Goal: Entertainment & Leisure: Browse casually

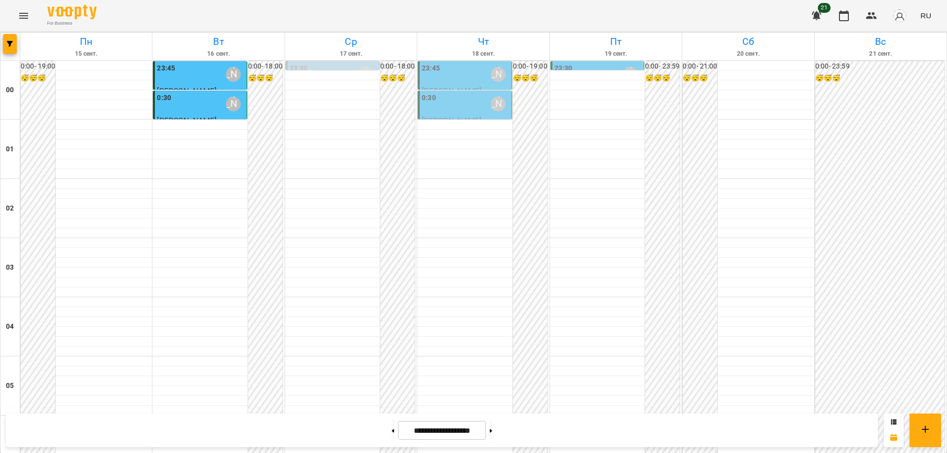
scroll to position [924, 0]
click at [21, 17] on icon "Menu" at bounding box center [24, 16] width 12 height 12
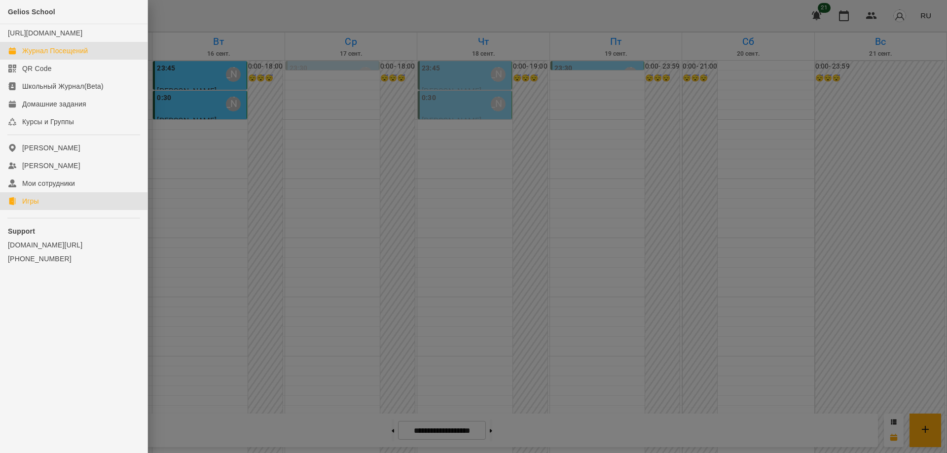
click at [28, 206] on div "Игры" at bounding box center [30, 201] width 17 height 10
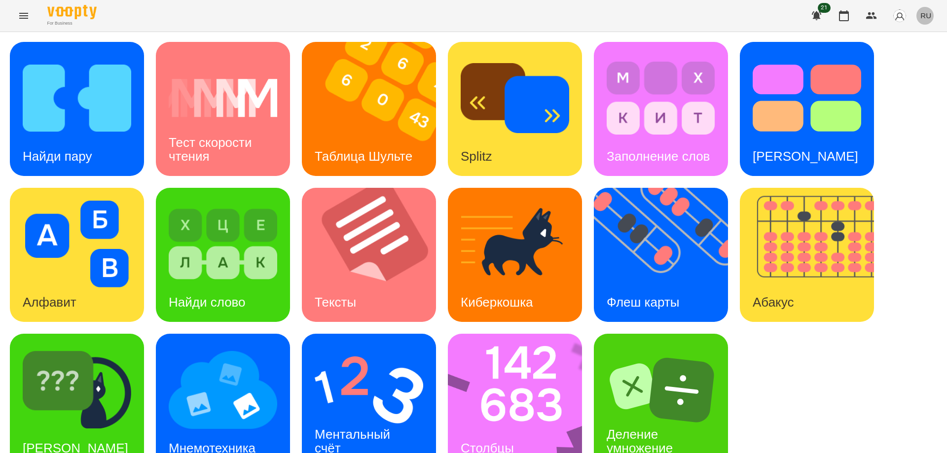
click at [926, 17] on span "RU" at bounding box center [925, 15] width 11 height 10
click at [896, 58] on div "Українська" at bounding box center [907, 56] width 50 height 18
click at [622, 262] on img at bounding box center [667, 255] width 146 height 134
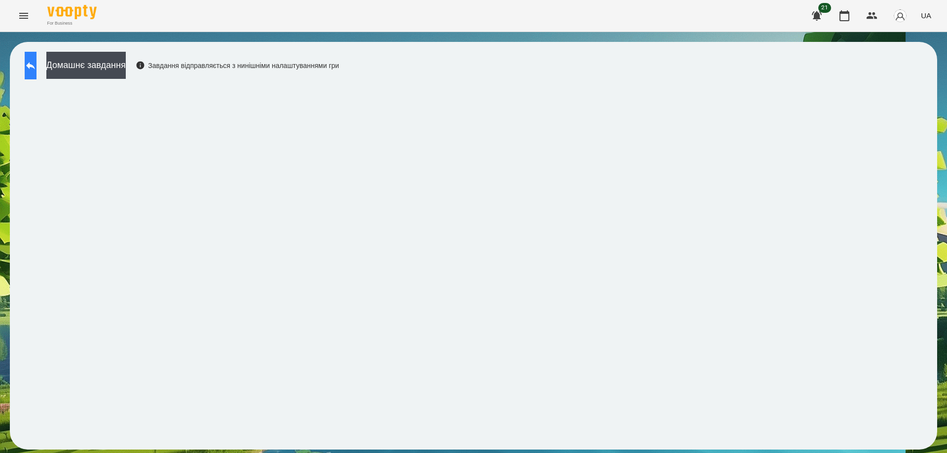
click at [36, 72] on button at bounding box center [31, 66] width 12 height 28
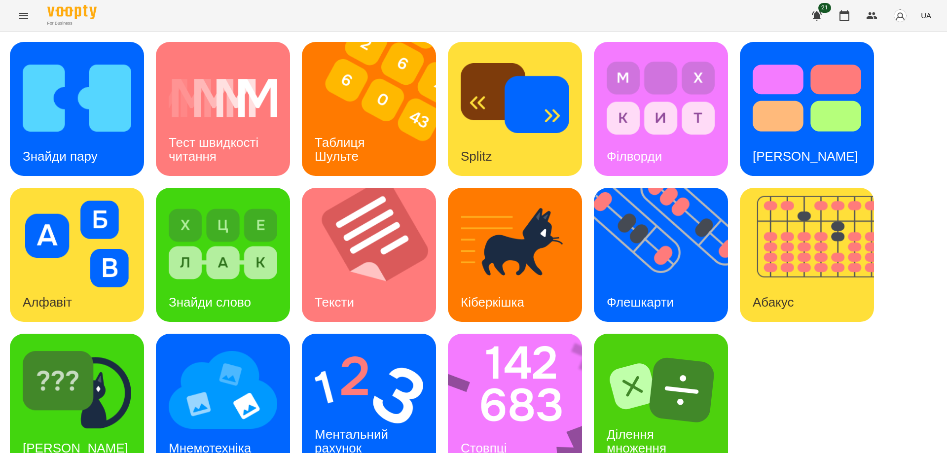
scroll to position [25, 0]
click at [515, 388] on img at bounding box center [521, 401] width 147 height 134
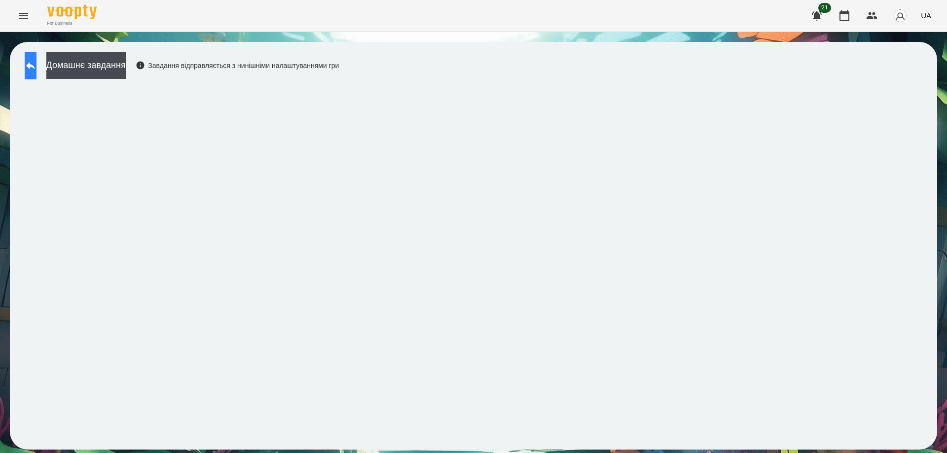
click at [36, 63] on icon at bounding box center [31, 66] width 12 height 12
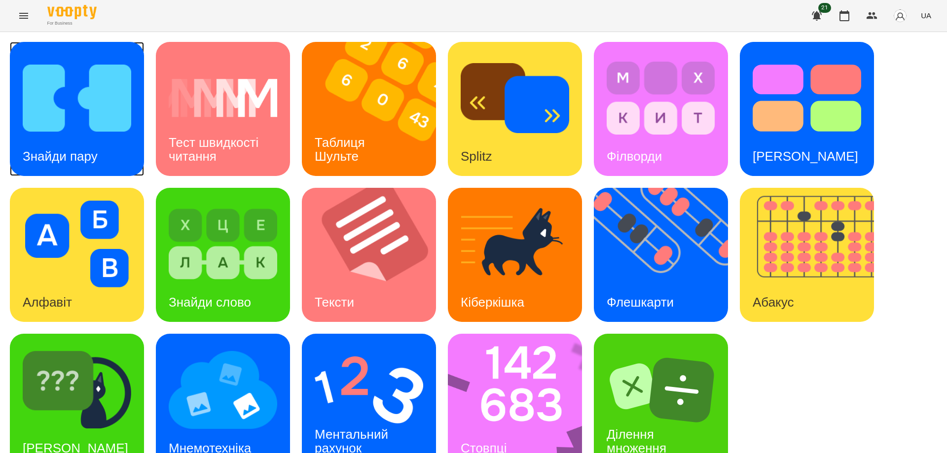
click at [93, 114] on img at bounding box center [77, 98] width 109 height 87
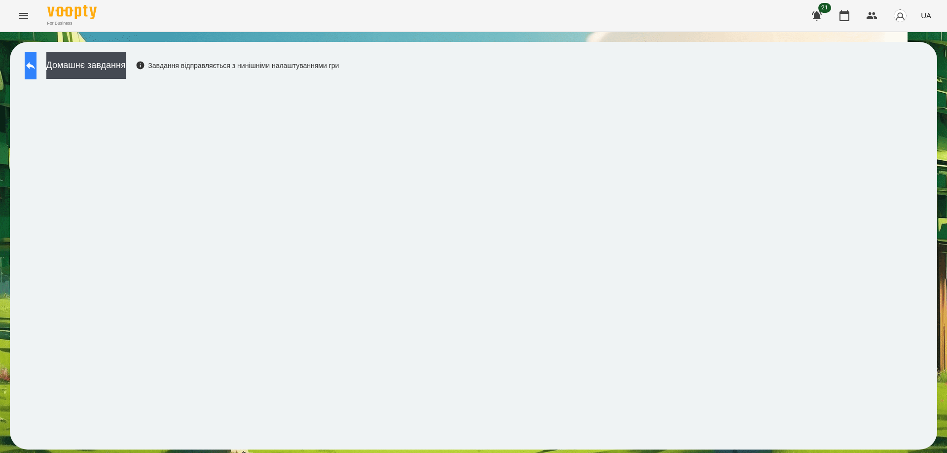
click at [36, 62] on icon at bounding box center [31, 66] width 12 height 12
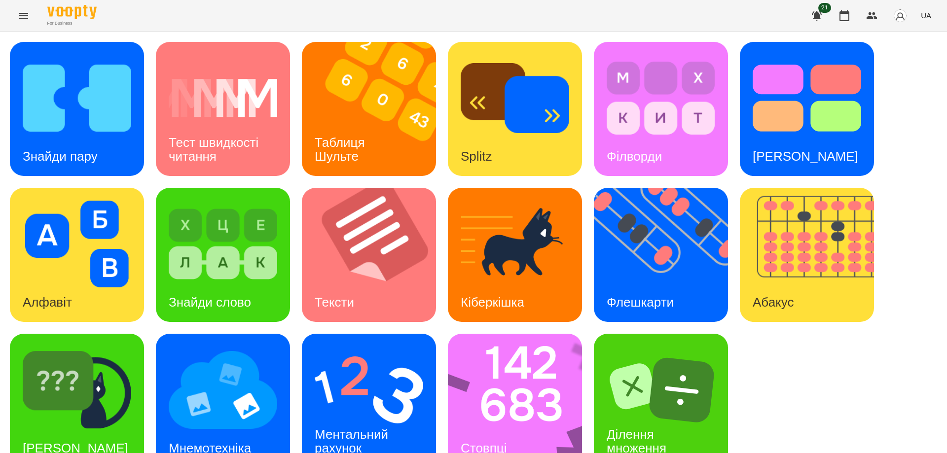
scroll to position [25, 0]
click at [510, 394] on img at bounding box center [521, 401] width 147 height 134
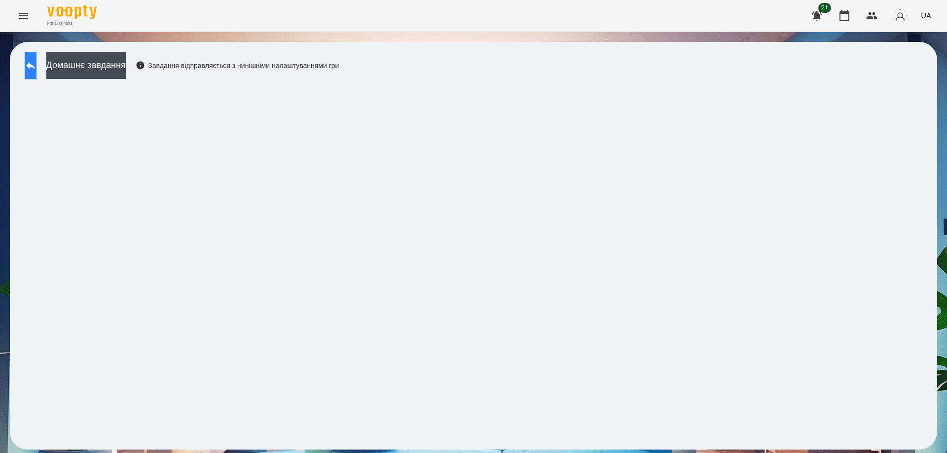
click at [36, 69] on icon at bounding box center [31, 66] width 12 height 12
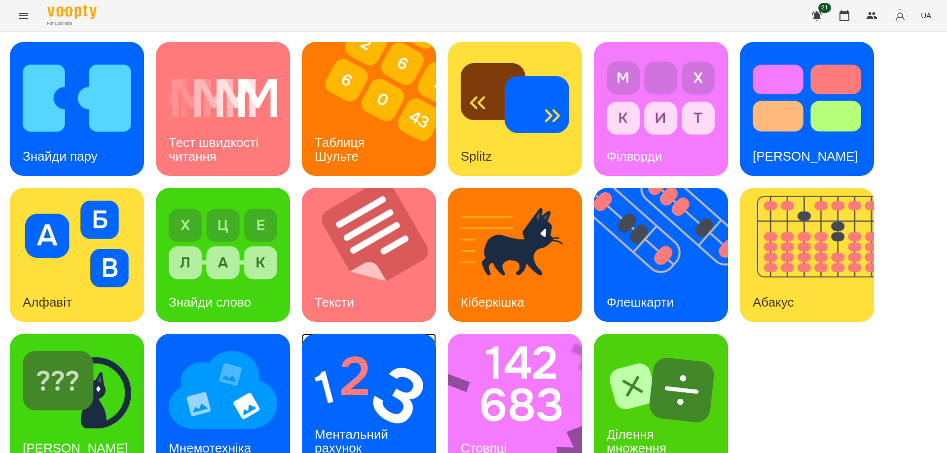
click at [367, 400] on img at bounding box center [369, 390] width 109 height 87
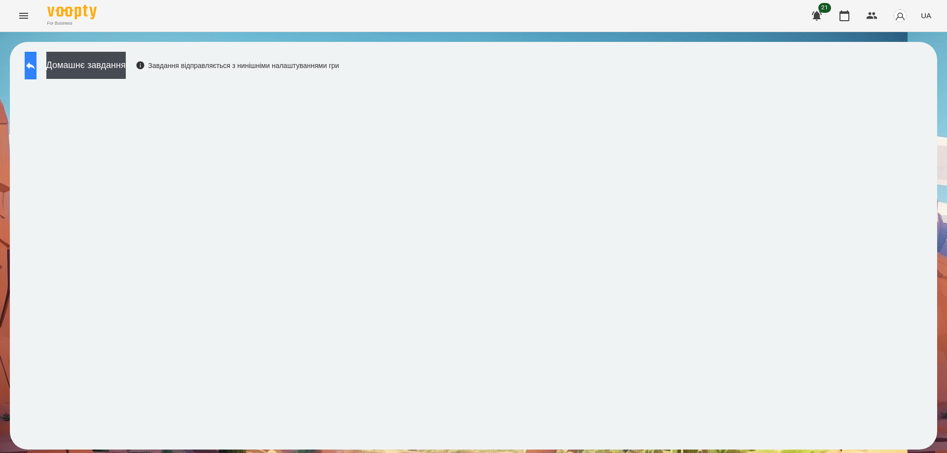
click at [36, 67] on icon at bounding box center [31, 66] width 12 height 12
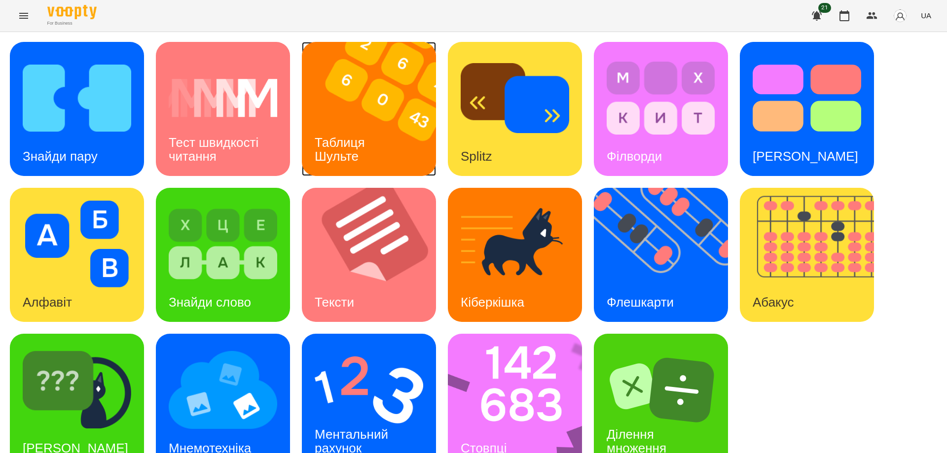
click at [390, 111] on img at bounding box center [375, 109] width 146 height 134
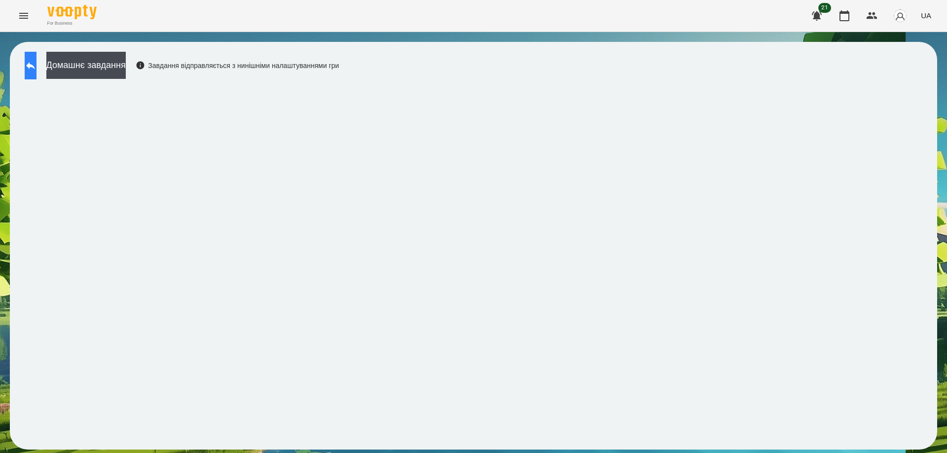
click at [36, 63] on icon at bounding box center [31, 66] width 12 height 12
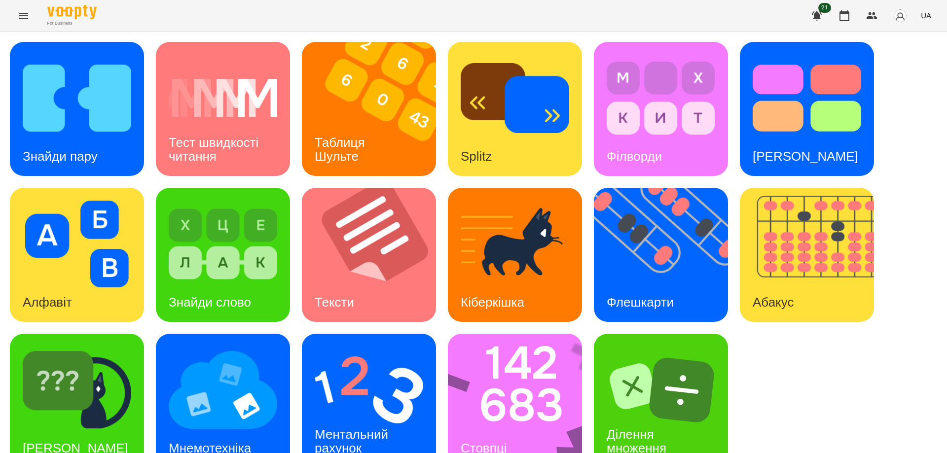
scroll to position [25, 0]
click at [533, 388] on img at bounding box center [521, 401] width 147 height 134
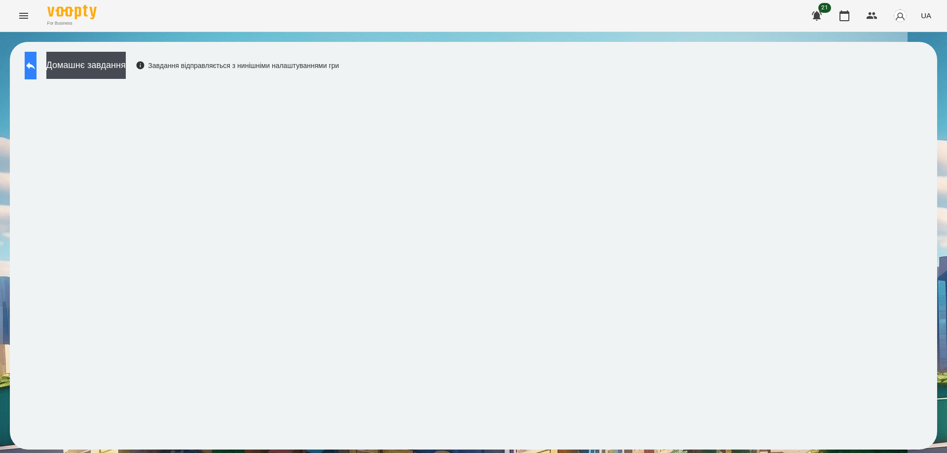
click at [34, 66] on button at bounding box center [31, 66] width 12 height 28
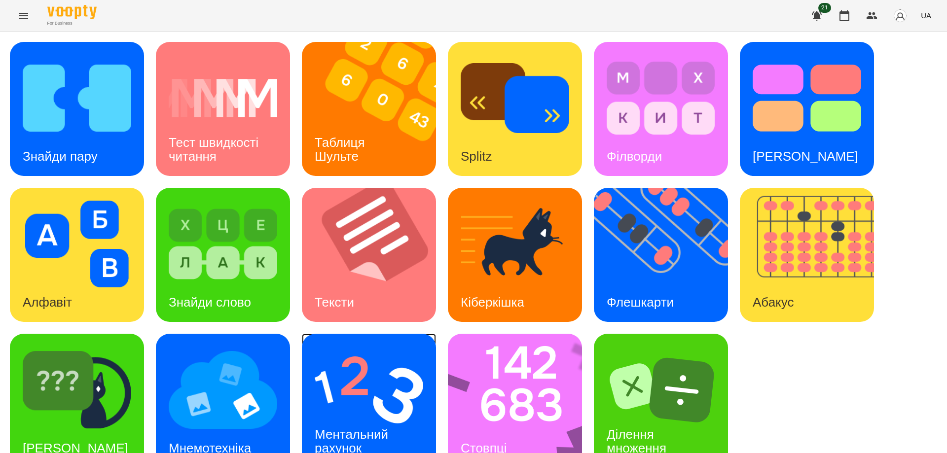
click at [369, 431] on h3 "Ментальний рахунок" at bounding box center [353, 441] width 77 height 28
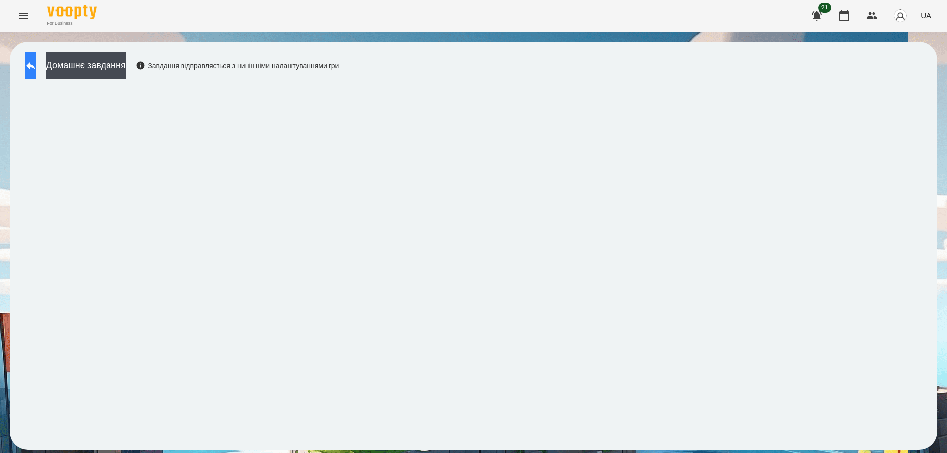
click at [35, 65] on icon at bounding box center [31, 66] width 12 height 12
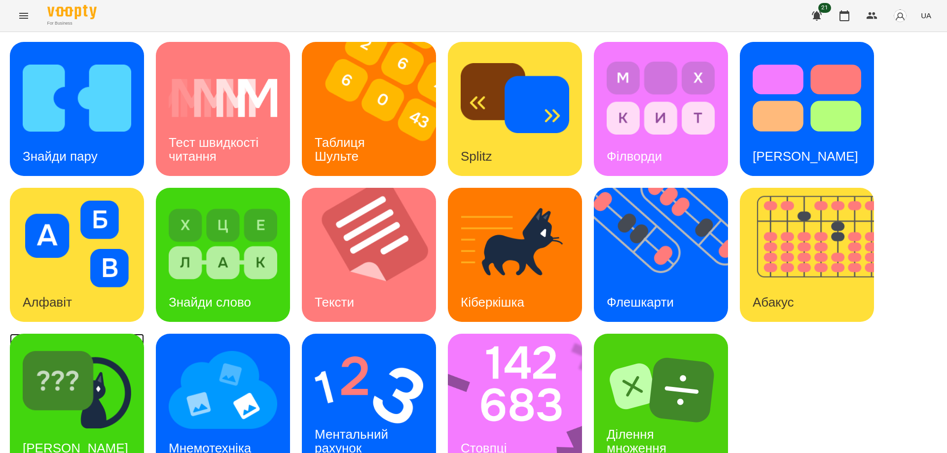
click at [76, 429] on div "[PERSON_NAME]" at bounding box center [75, 448] width 131 height 39
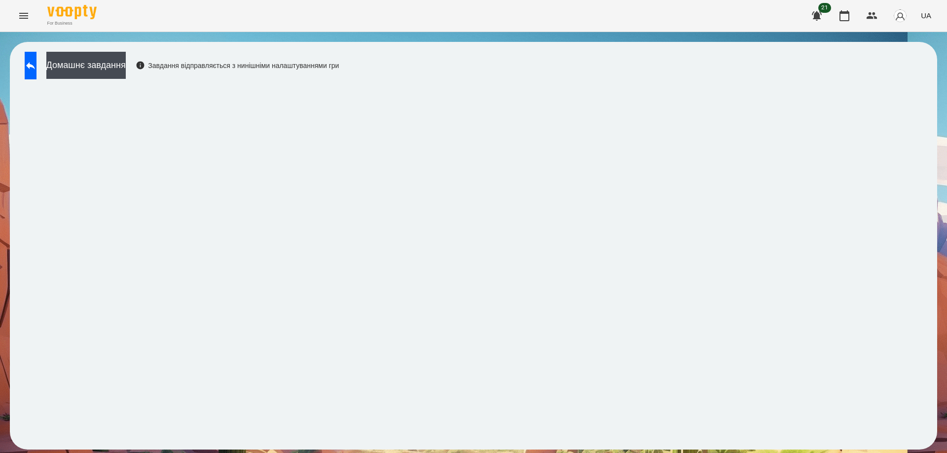
click at [431, 55] on div "Домашнє завдання Завдання відправляється з нинішніми налаштуваннями гри" at bounding box center [473, 246] width 927 height 408
click at [35, 64] on icon at bounding box center [30, 65] width 9 height 7
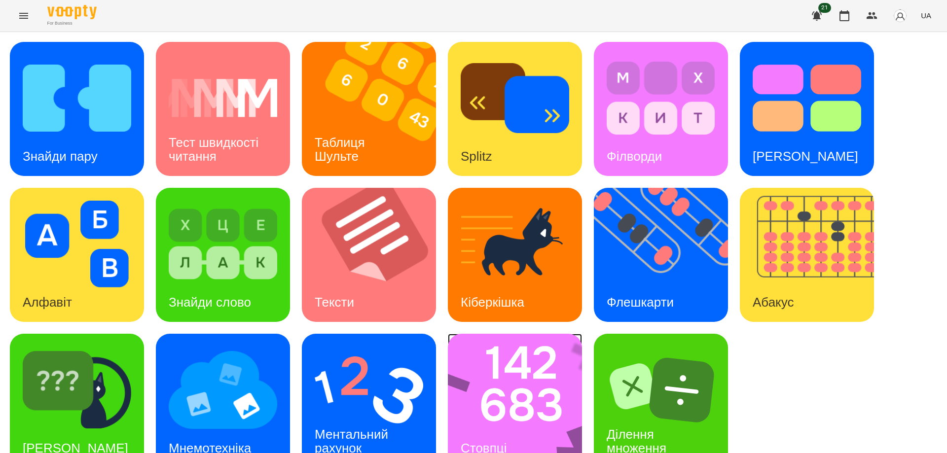
click at [495, 398] on img at bounding box center [521, 401] width 147 height 134
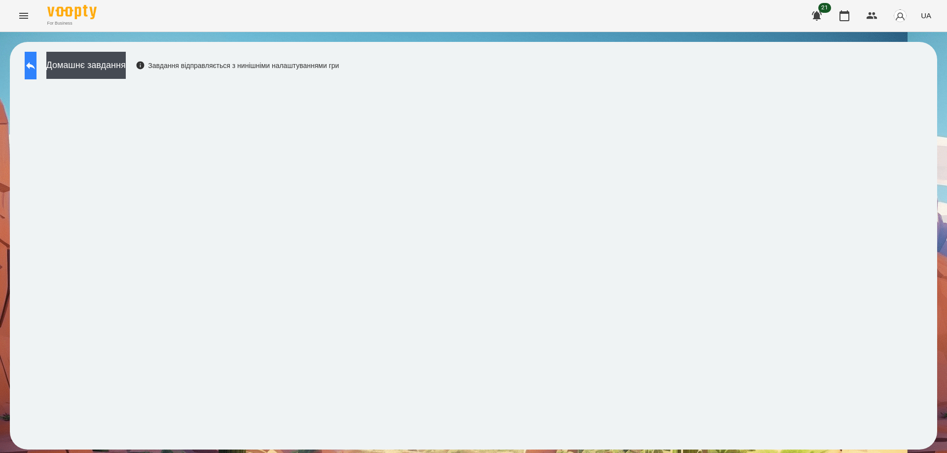
click at [35, 66] on icon at bounding box center [30, 65] width 9 height 7
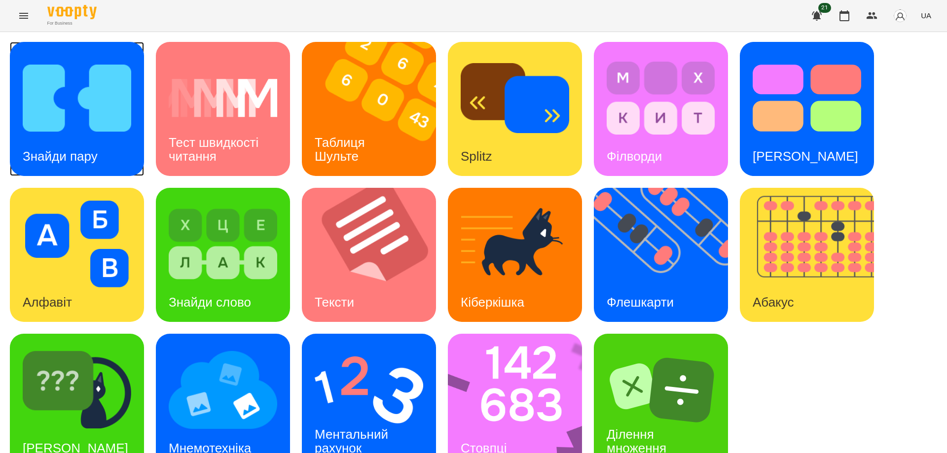
click at [73, 115] on img at bounding box center [77, 98] width 109 height 87
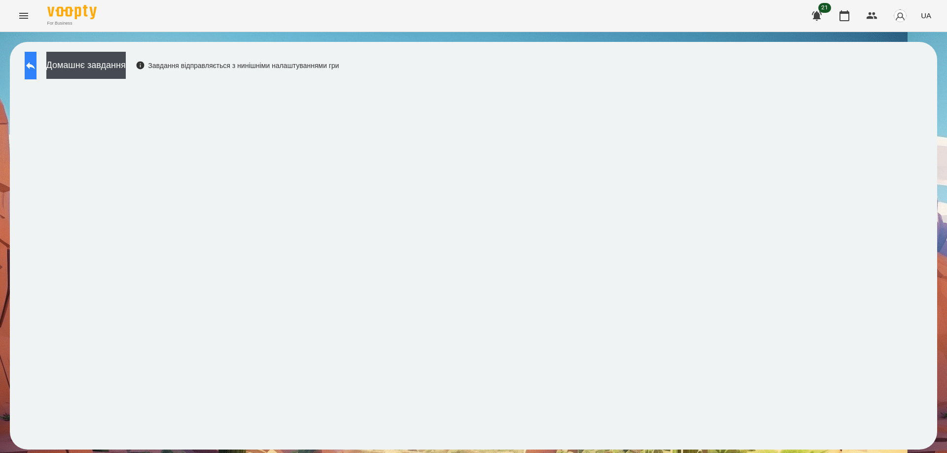
click at [36, 64] on icon at bounding box center [31, 66] width 12 height 12
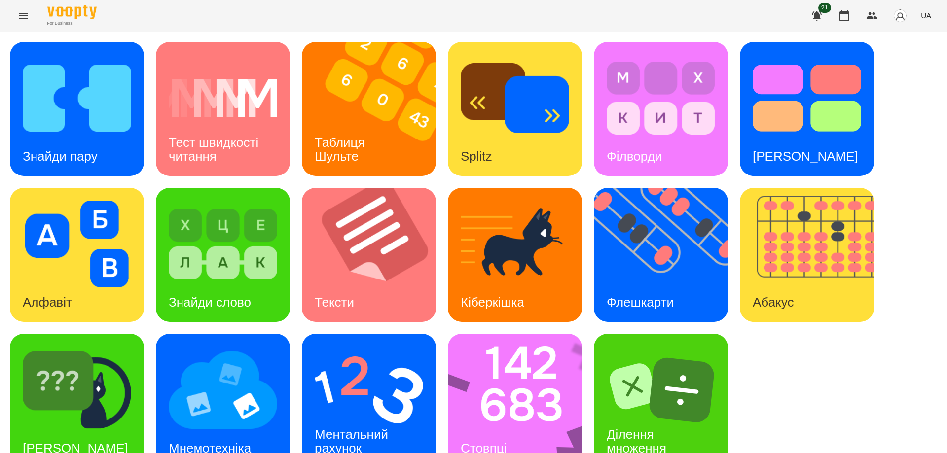
scroll to position [25, 0]
click at [380, 427] on h3 "Ментальний рахунок" at bounding box center [353, 441] width 77 height 28
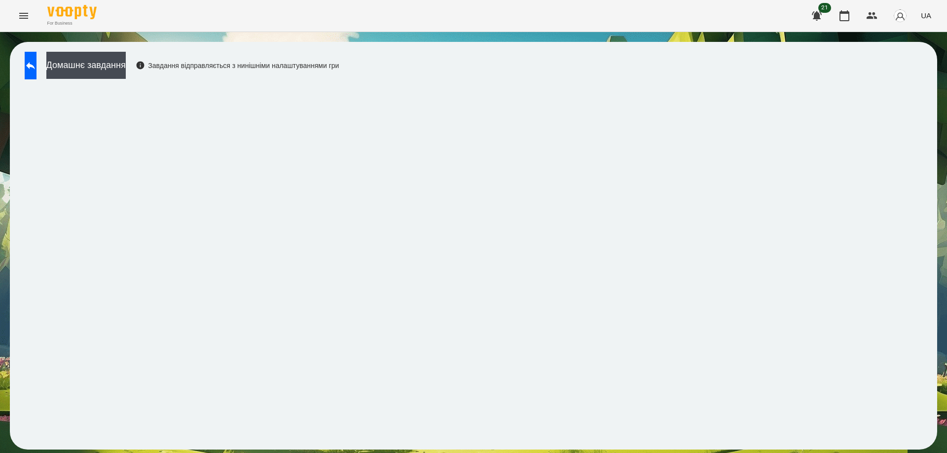
click at [23, 10] on icon "Menu" at bounding box center [24, 16] width 12 height 12
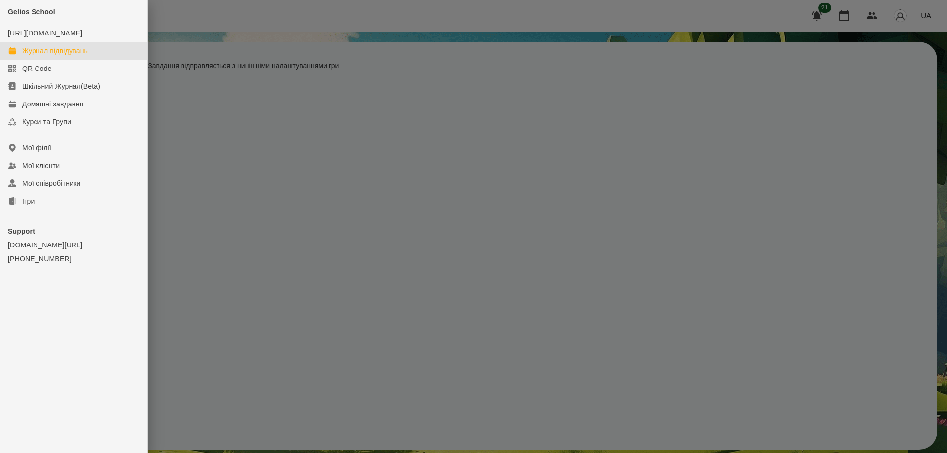
click at [44, 56] on div "Журнал відвідувань" at bounding box center [55, 51] width 66 height 10
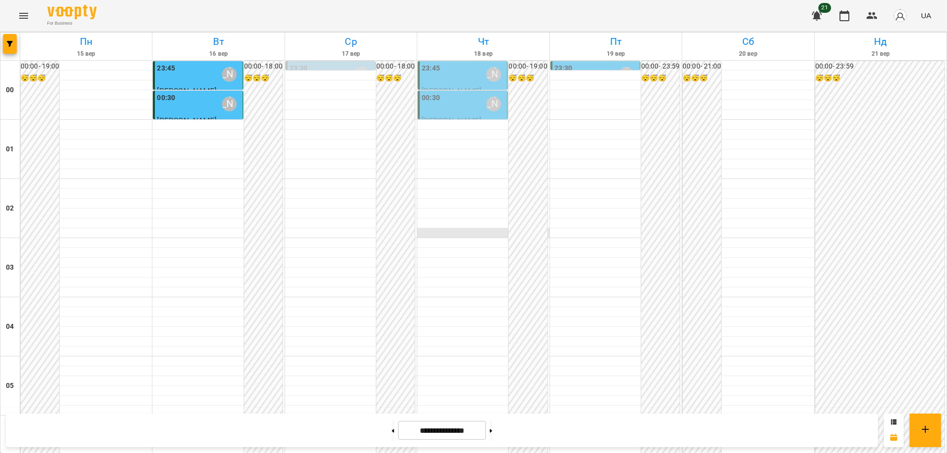
scroll to position [1036, 0]
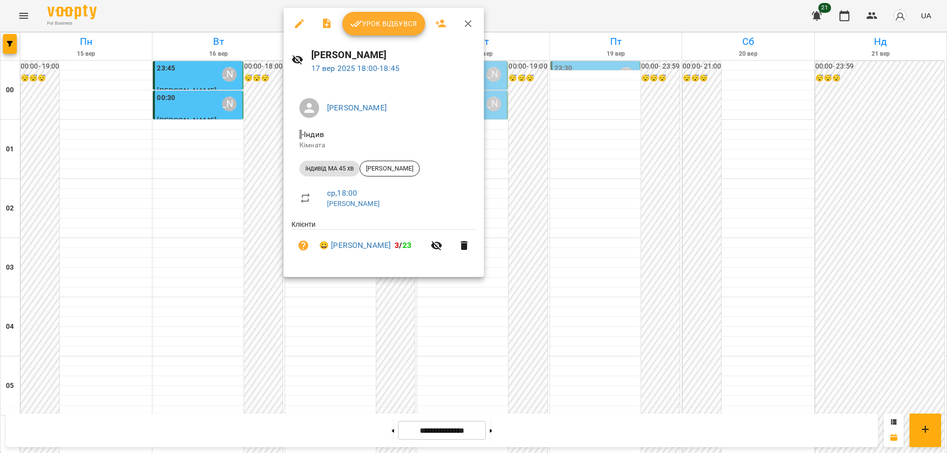
click at [372, 27] on span "Урок відбувся" at bounding box center [383, 24] width 67 height 12
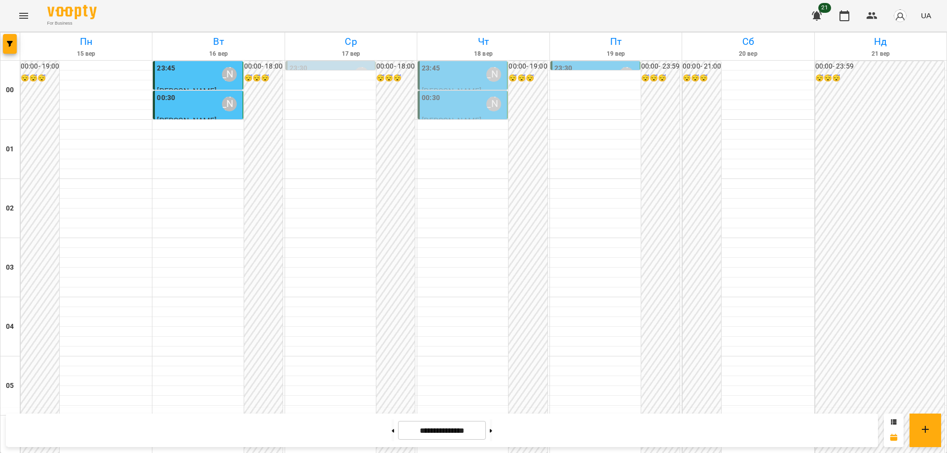
scroll to position [1036, 0]
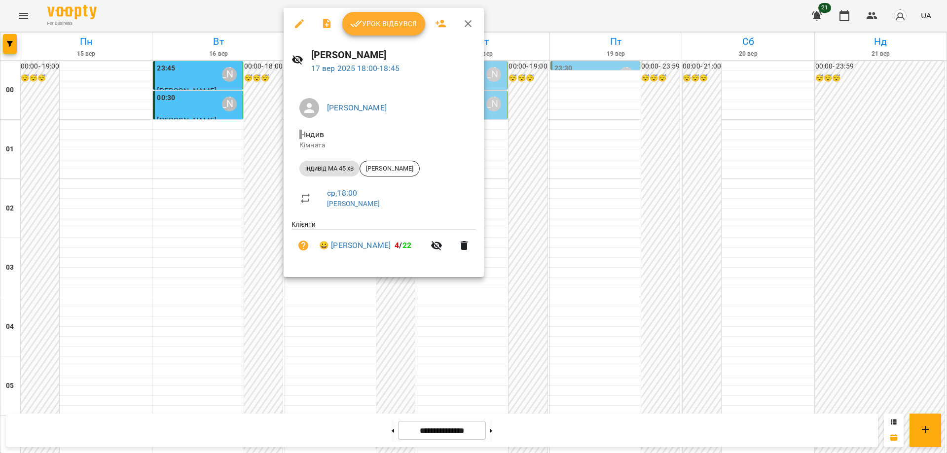
click at [363, 18] on span "Урок відбувся" at bounding box center [383, 24] width 67 height 12
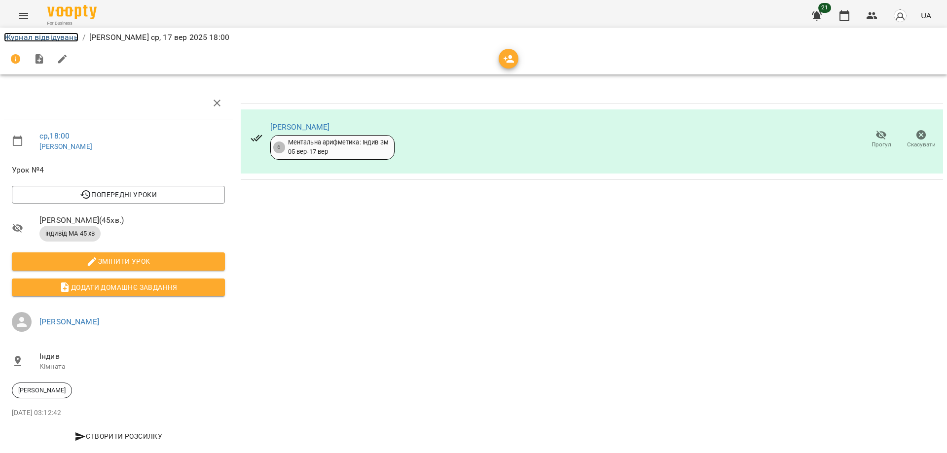
click at [38, 40] on link "Журнал відвідувань" at bounding box center [41, 37] width 74 height 9
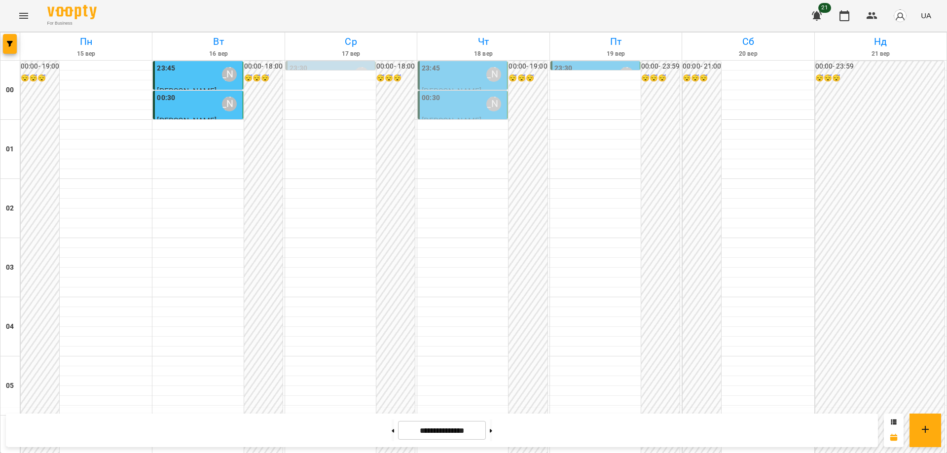
scroll to position [1072, 0]
click at [923, 18] on span "UA" at bounding box center [926, 15] width 10 height 10
click at [895, 77] on div "Русский" at bounding box center [907, 74] width 50 height 18
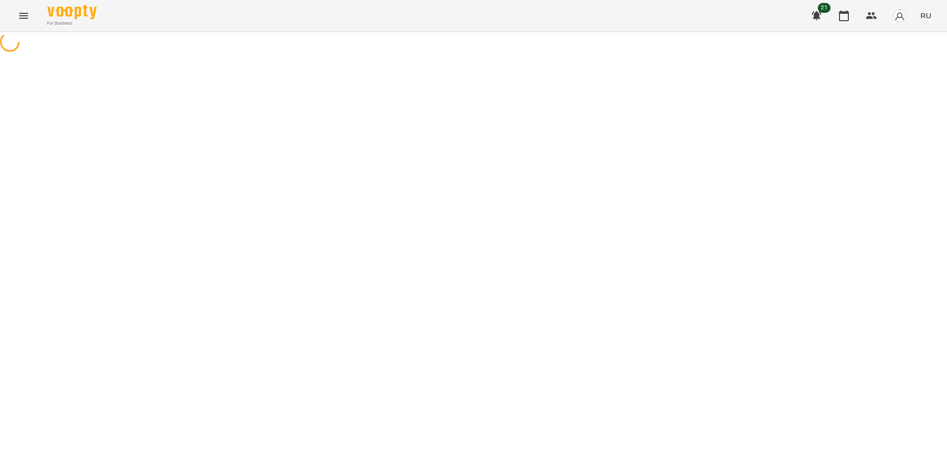
click at [21, 16] on icon "Menu" at bounding box center [24, 16] width 12 height 12
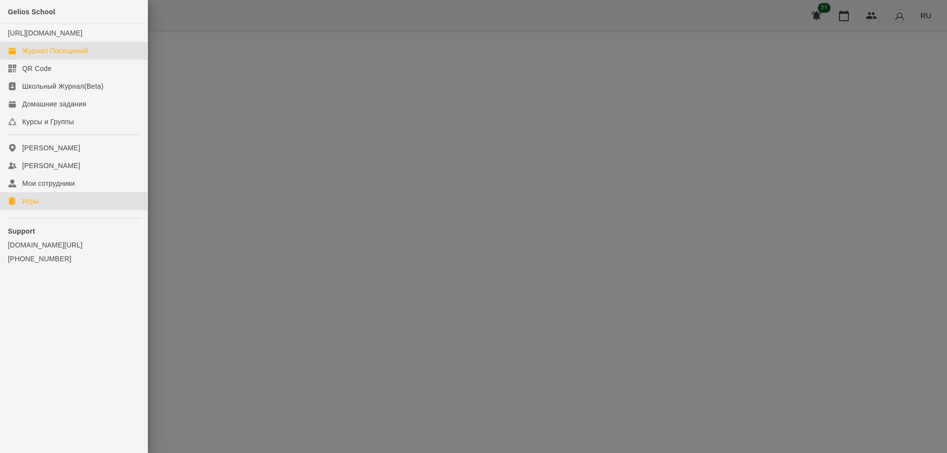
click at [39, 206] on div "Игры" at bounding box center [30, 201] width 17 height 10
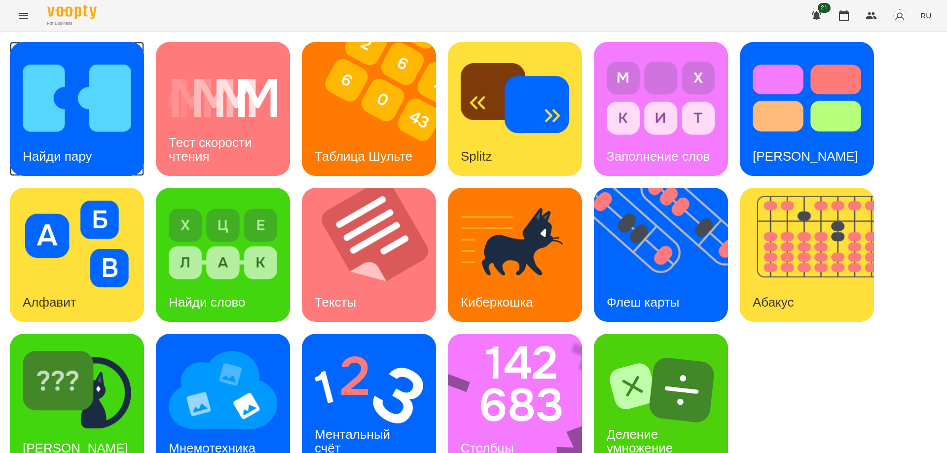
click at [80, 105] on img at bounding box center [77, 98] width 109 height 87
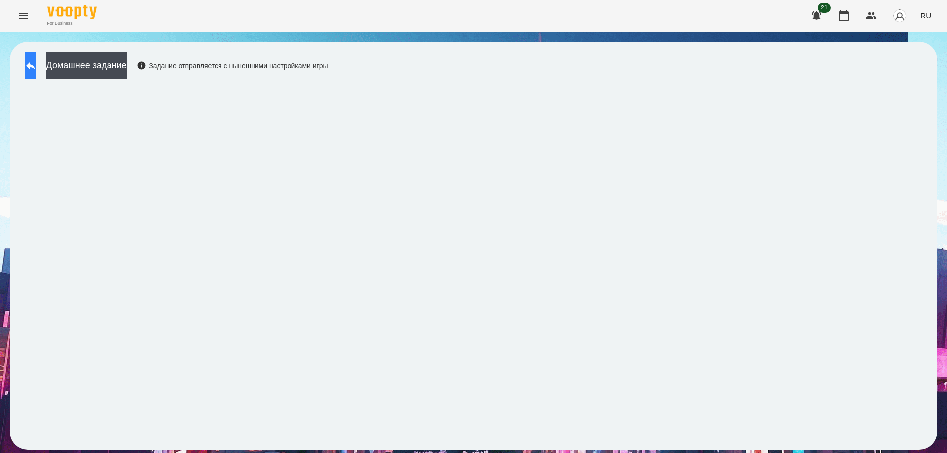
click at [35, 69] on icon at bounding box center [31, 66] width 12 height 12
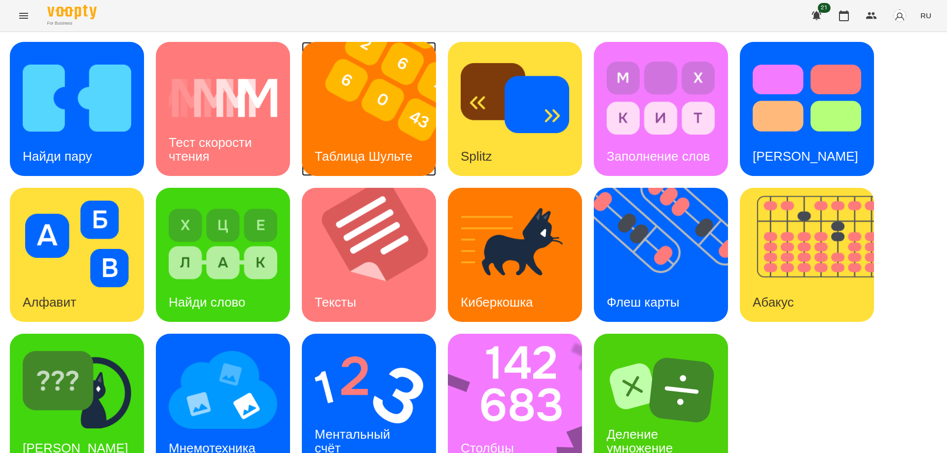
click at [345, 122] on img at bounding box center [375, 109] width 146 height 134
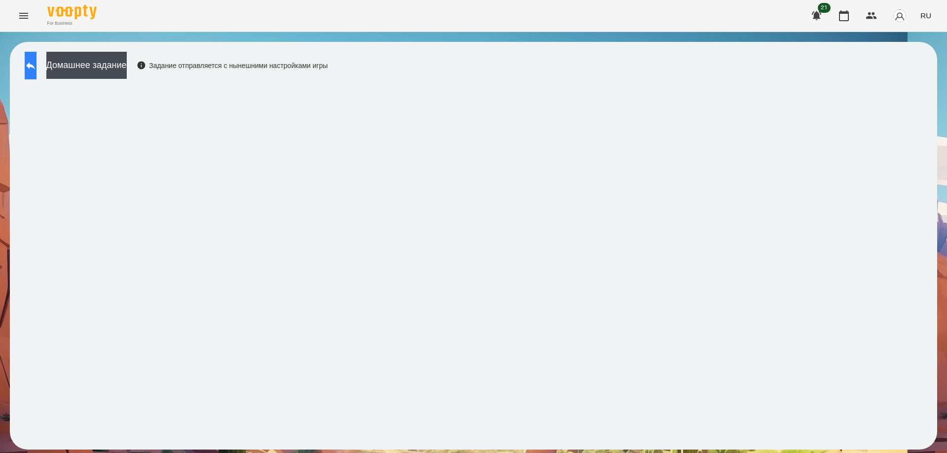
click at [36, 60] on icon at bounding box center [31, 66] width 12 height 12
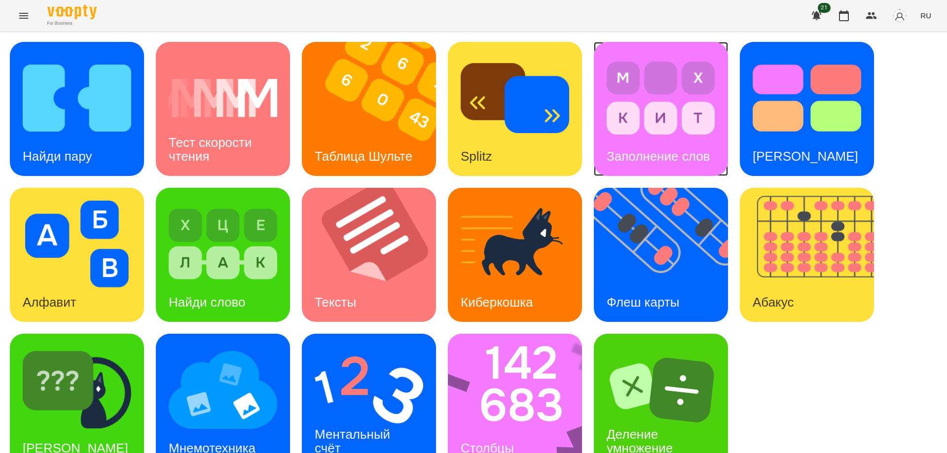
click at [667, 141] on div "Заполнение слов" at bounding box center [658, 156] width 129 height 39
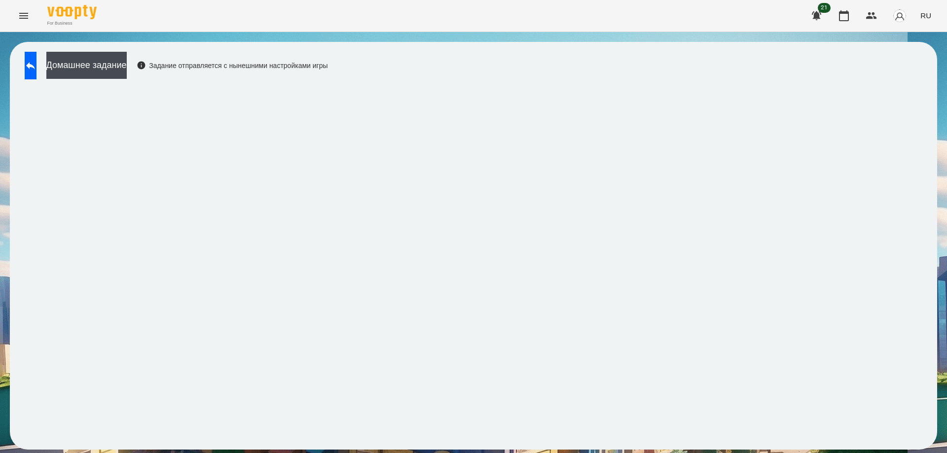
click at [793, 51] on div "Домашнее задание Задание отправляется с нынешними настройками игры" at bounding box center [473, 246] width 927 height 408
click at [405, 3] on div "For Business 21 RU" at bounding box center [473, 16] width 947 height 32
click at [35, 67] on icon at bounding box center [30, 65] width 9 height 7
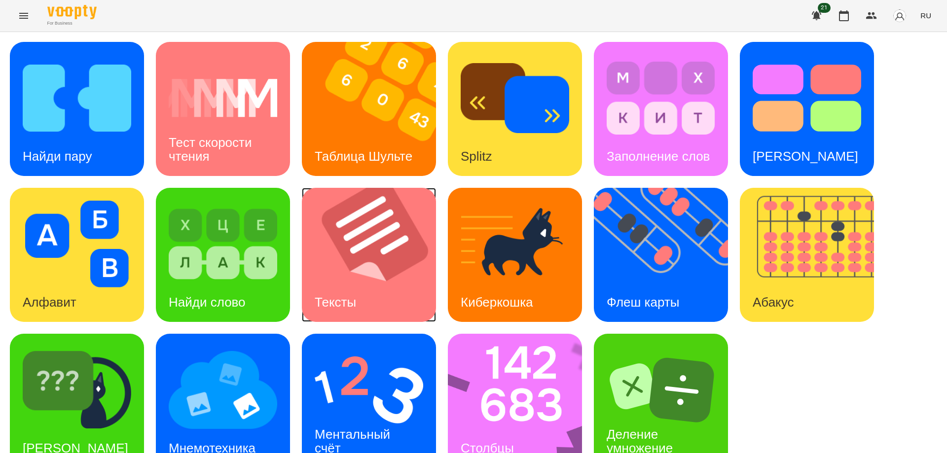
click at [341, 277] on img at bounding box center [375, 255] width 146 height 134
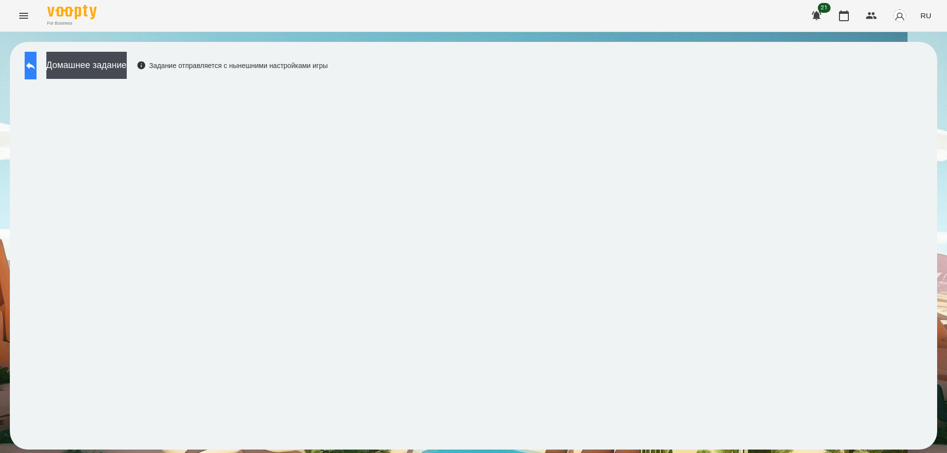
click at [35, 67] on icon at bounding box center [30, 65] width 9 height 7
